Goal: Navigation & Orientation: Find specific page/section

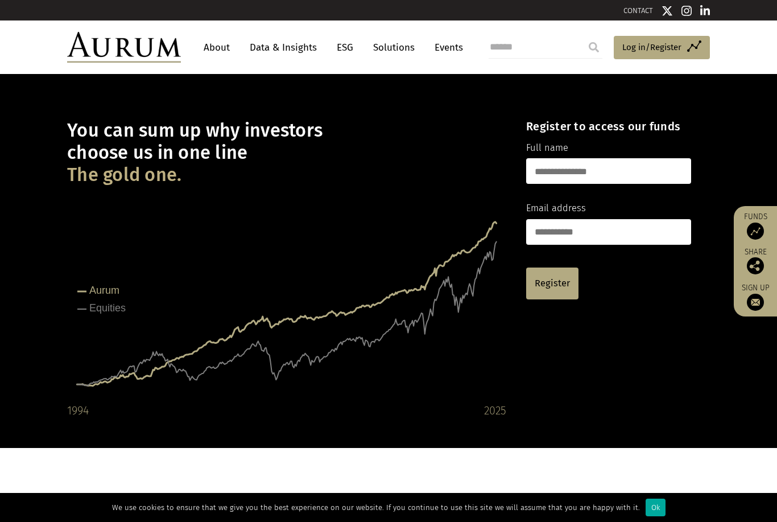
click at [224, 47] on link "About" at bounding box center [217, 47] width 38 height 21
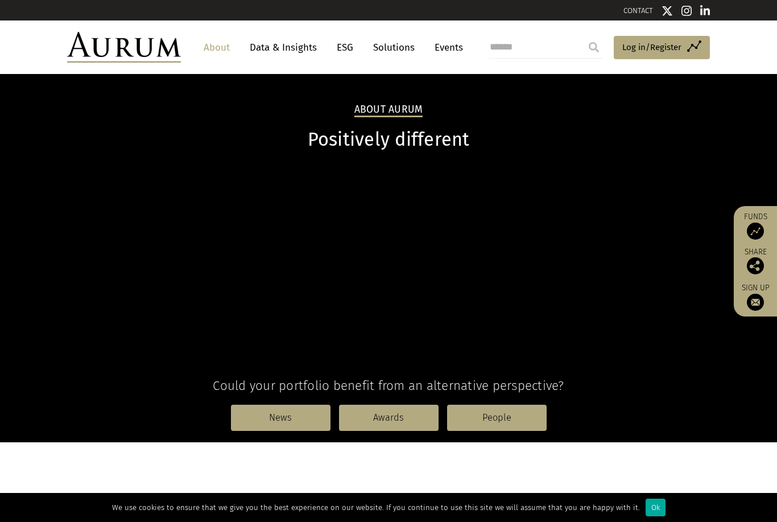
click at [222, 47] on link "About" at bounding box center [217, 47] width 38 height 21
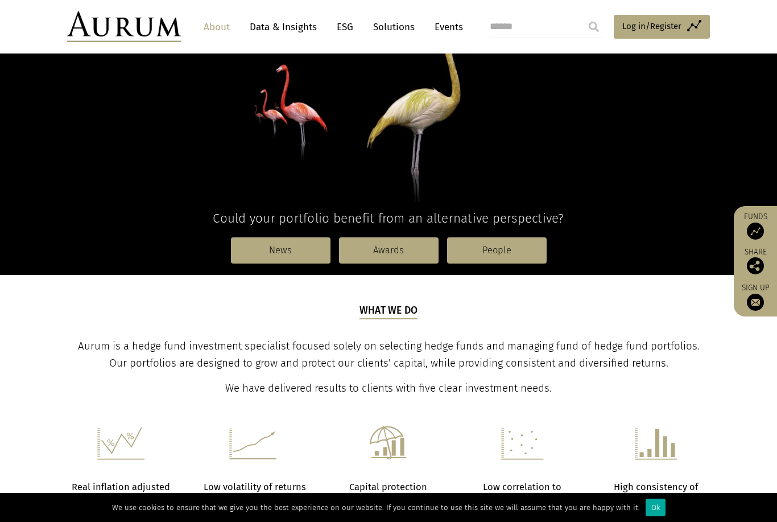
scroll to position [178, 0]
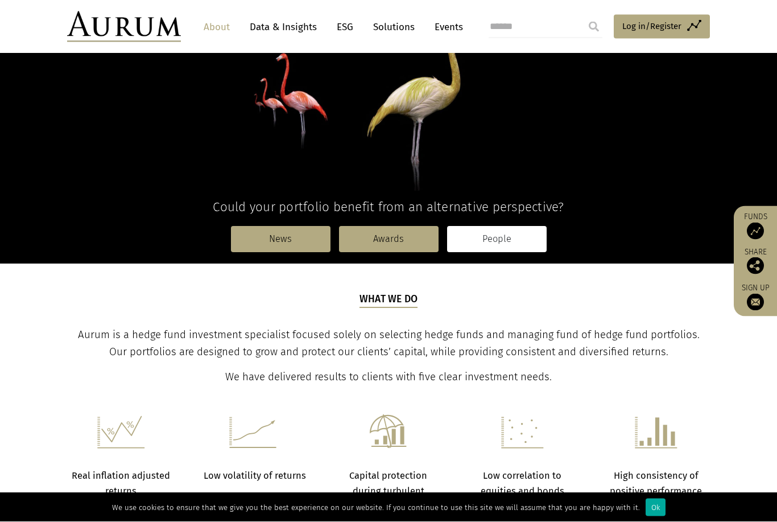
click at [500, 240] on link "People" at bounding box center [497, 239] width 100 height 26
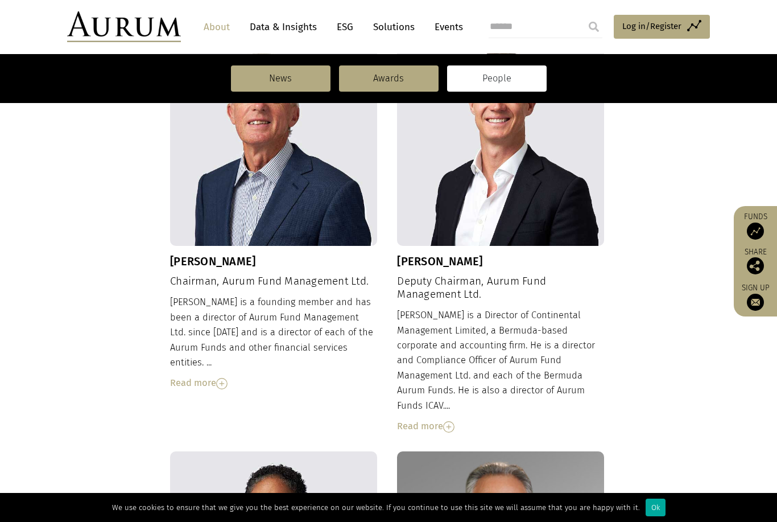
scroll to position [420, 0]
